Goal: Information Seeking & Learning: Find specific fact

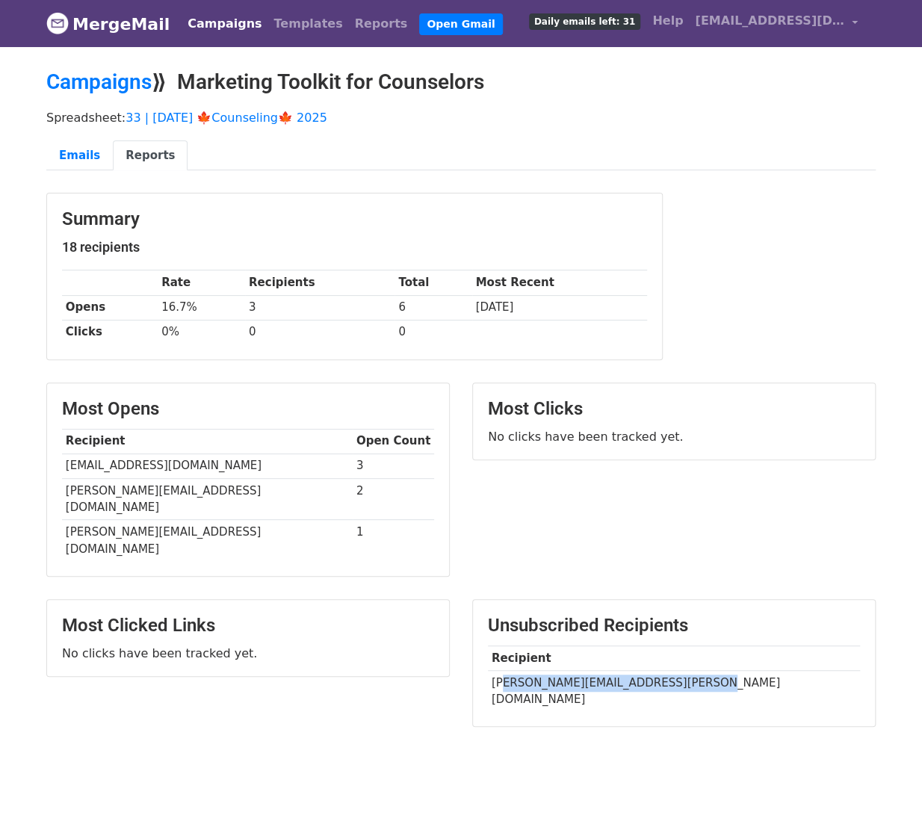
drag, startPoint x: 507, startPoint y: 648, endPoint x: 697, endPoint y: 649, distance: 189.7
click at [697, 670] on td "emily.lazalde@holyrosarymemphis.org" at bounding box center [674, 690] width 372 height 41
copy td "ily.lazalde@holyrosarymemphis.org"
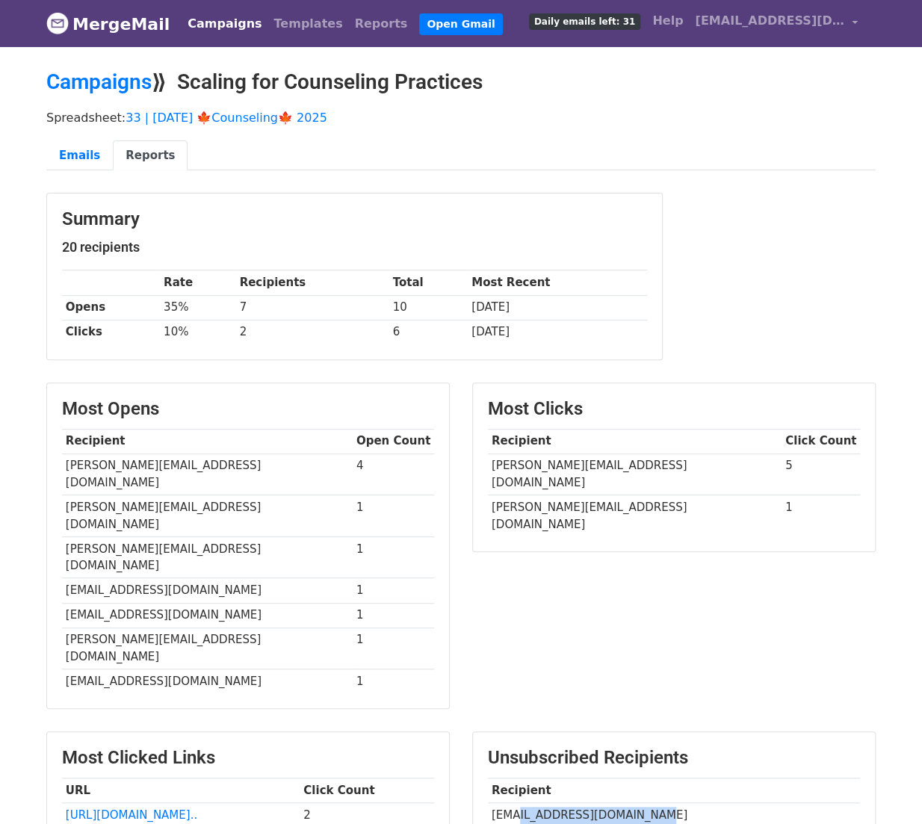
drag, startPoint x: 509, startPoint y: 745, endPoint x: 639, endPoint y: 747, distance: 130.0
click at [639, 803] on td "info@heathermcmillenlpc.com" at bounding box center [674, 815] width 372 height 25
copy td "@heathermcmillenlpc.co"
